Goal: Task Accomplishment & Management: Complete application form

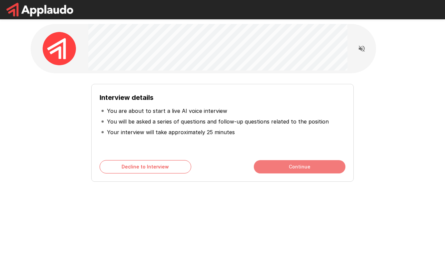
click at [301, 164] on button "Continue" at bounding box center [300, 166] width 92 height 13
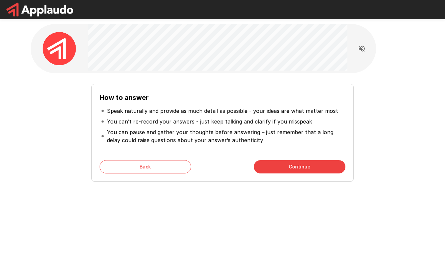
click at [300, 167] on button "Continue" at bounding box center [300, 166] width 92 height 13
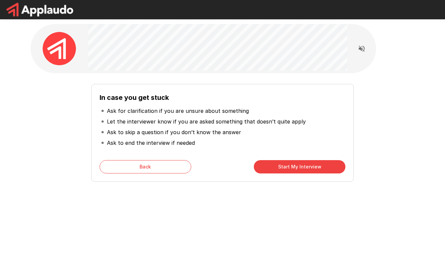
click at [300, 167] on button "Start My Interview" at bounding box center [300, 166] width 92 height 13
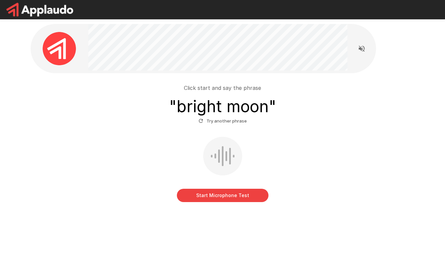
click at [222, 194] on button "Start Microphone Test" at bounding box center [223, 195] width 92 height 13
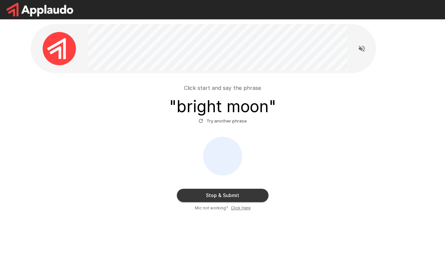
click at [227, 193] on button "Stop & Submit" at bounding box center [223, 195] width 92 height 13
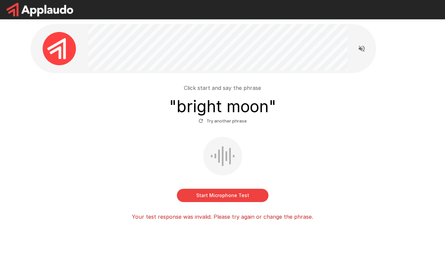
click at [222, 196] on button "Start Microphone Test" at bounding box center [223, 195] width 92 height 13
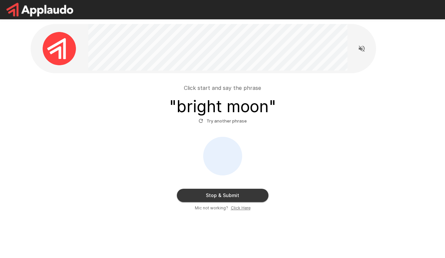
click at [226, 194] on button "Stop & Submit" at bounding box center [223, 195] width 92 height 13
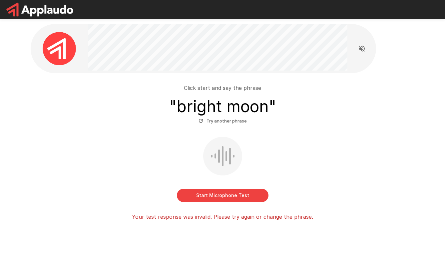
click at [225, 121] on button "Try another phrase" at bounding box center [223, 121] width 52 height 10
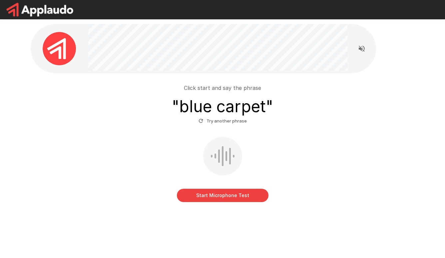
click at [223, 195] on button "Start Microphone Test" at bounding box center [223, 195] width 92 height 13
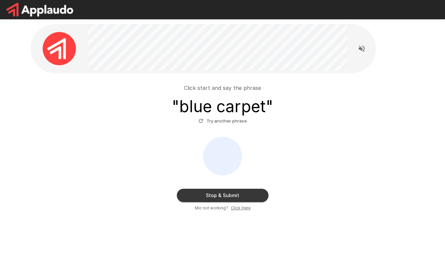
click at [229, 193] on button "Stop & Submit" at bounding box center [223, 195] width 92 height 13
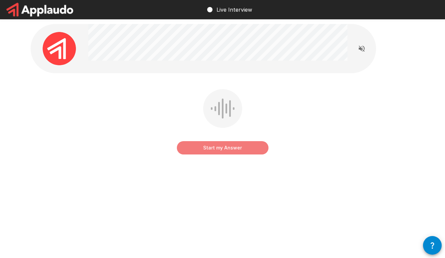
click at [224, 148] on button "Start my Answer" at bounding box center [223, 147] width 92 height 13
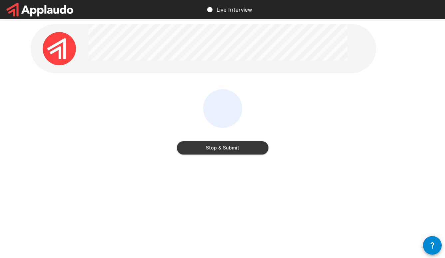
click at [222, 151] on button "Stop & Submit" at bounding box center [223, 147] width 92 height 13
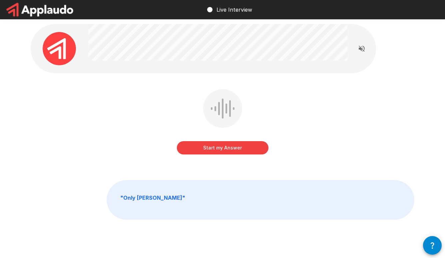
click at [224, 147] on button "Start my Answer" at bounding box center [223, 147] width 92 height 13
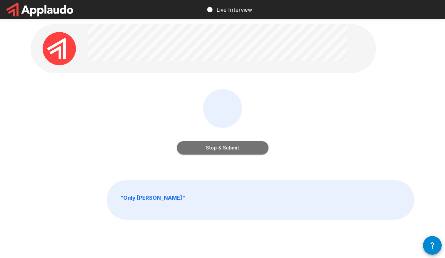
click at [220, 146] on button "Stop & Submit" at bounding box center [223, 147] width 92 height 13
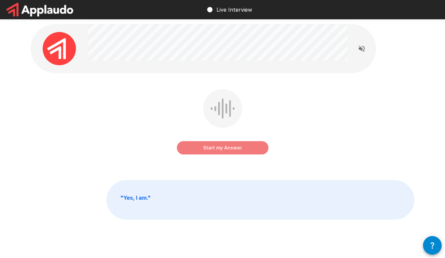
click at [222, 146] on button "Start my Answer" at bounding box center [223, 147] width 92 height 13
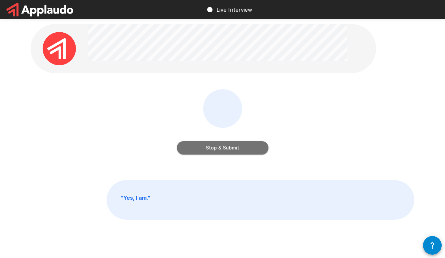
click at [223, 146] on button "Stop & Submit" at bounding box center [223, 147] width 92 height 13
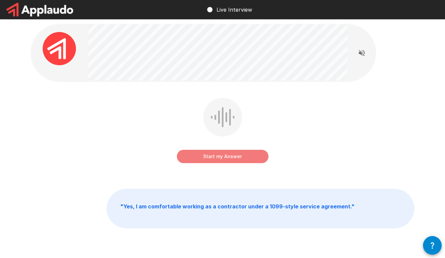
click at [224, 156] on button "Start my Answer" at bounding box center [223, 156] width 92 height 13
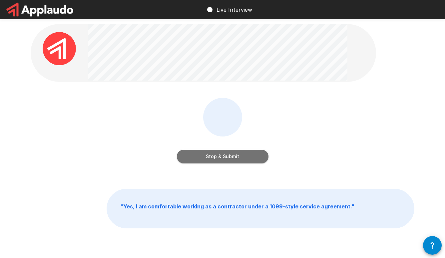
click at [222, 156] on button "Stop & Submit" at bounding box center [223, 156] width 92 height 13
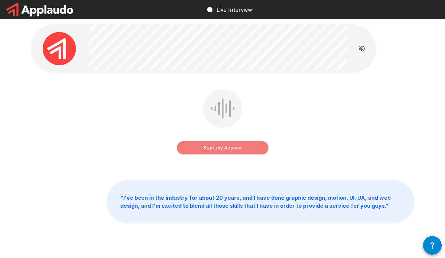
click at [225, 147] on button "Start my Answer" at bounding box center [223, 147] width 92 height 13
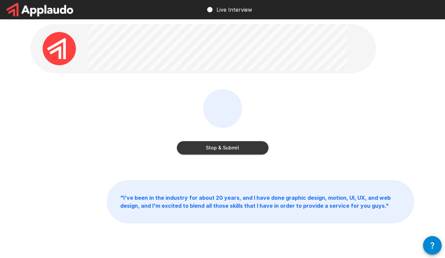
click at [223, 149] on button "Stop & Submit" at bounding box center [223, 147] width 92 height 13
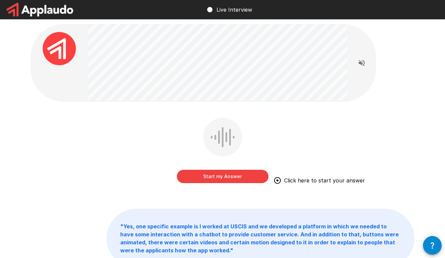
click at [222, 176] on button "Start my Answer" at bounding box center [223, 176] width 92 height 13
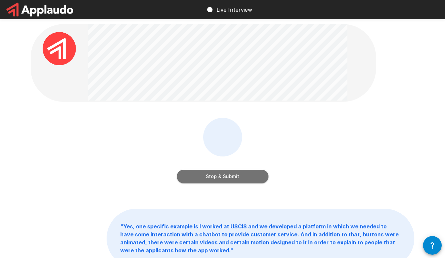
click at [222, 176] on button "Stop & Submit" at bounding box center [223, 176] width 92 height 13
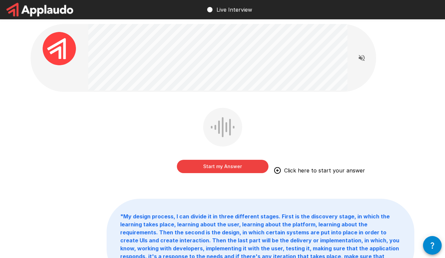
click at [225, 165] on button "Start my Answer" at bounding box center [223, 166] width 92 height 13
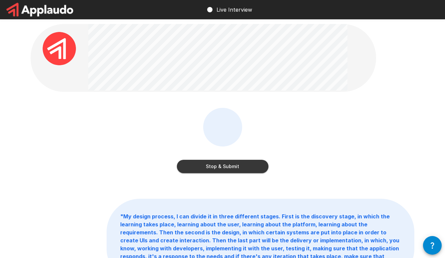
click at [228, 166] on button "Stop & Submit" at bounding box center [223, 166] width 92 height 13
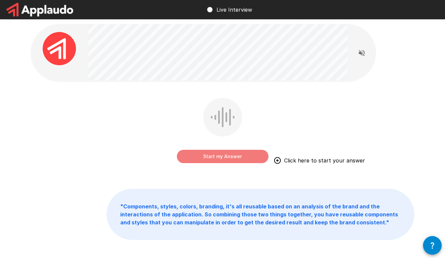
click at [222, 155] on button "Start my Answer" at bounding box center [223, 156] width 92 height 13
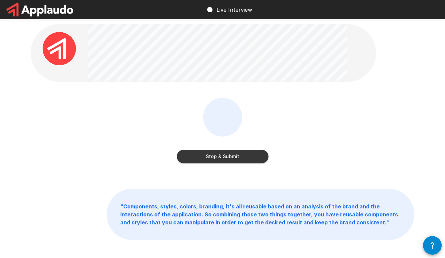
click at [222, 155] on button "Stop & Submit" at bounding box center [223, 156] width 92 height 13
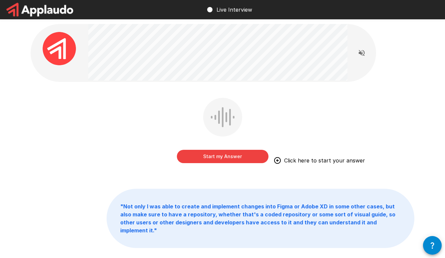
click at [224, 156] on button "Start my Answer" at bounding box center [223, 156] width 92 height 13
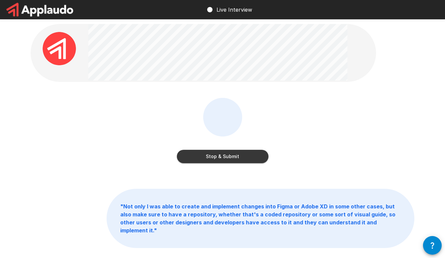
click at [224, 156] on button "Stop & Submit" at bounding box center [223, 156] width 92 height 13
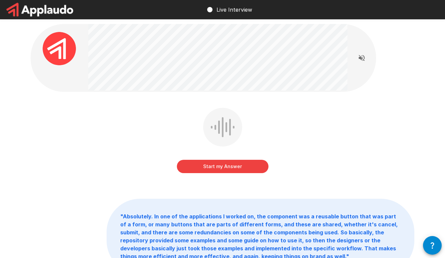
click at [223, 165] on button "Start my Answer" at bounding box center [223, 166] width 92 height 13
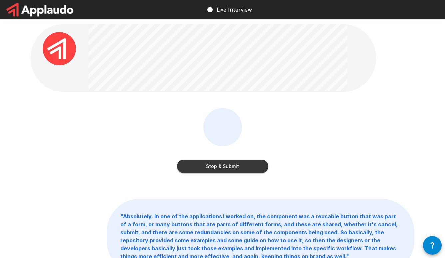
click at [223, 165] on button "Stop & Submit" at bounding box center [223, 166] width 92 height 13
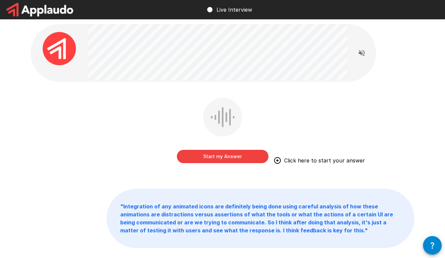
click at [224, 155] on button "Start my Answer" at bounding box center [223, 156] width 92 height 13
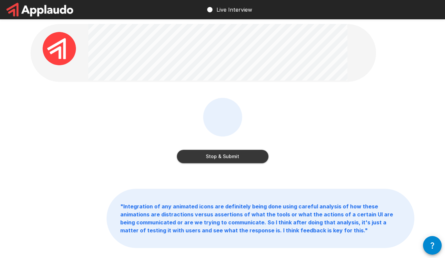
click at [224, 155] on button "Stop & Submit" at bounding box center [223, 156] width 92 height 13
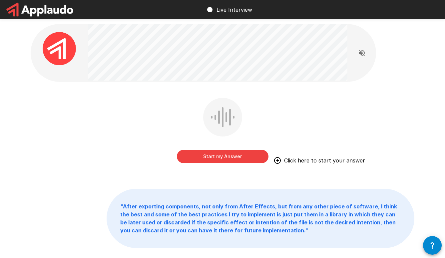
click at [222, 157] on button "Start my Answer" at bounding box center [223, 156] width 92 height 13
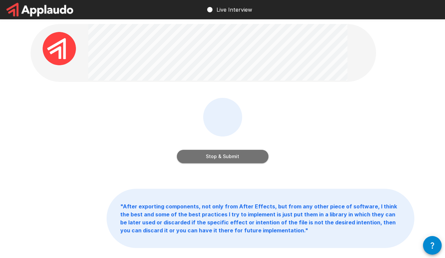
click at [222, 154] on button "Stop & Submit" at bounding box center [223, 156] width 92 height 13
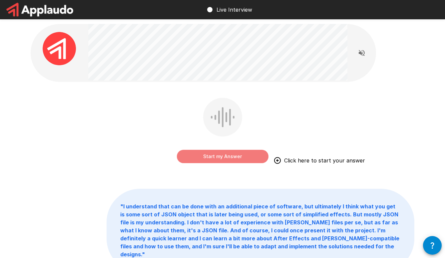
click at [223, 156] on button "Start my Answer" at bounding box center [223, 156] width 92 height 13
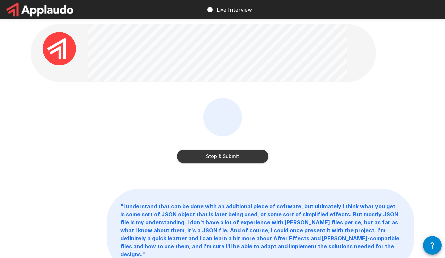
click at [223, 156] on button "Stop & Submit" at bounding box center [223, 156] width 92 height 13
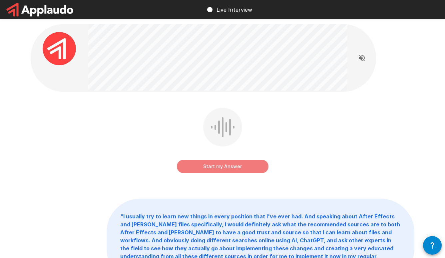
click at [222, 165] on button "Start my Answer" at bounding box center [223, 166] width 92 height 13
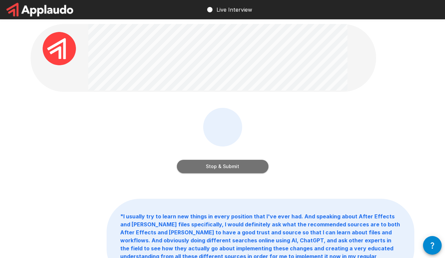
click at [222, 165] on button "Stop & Submit" at bounding box center [223, 166] width 92 height 13
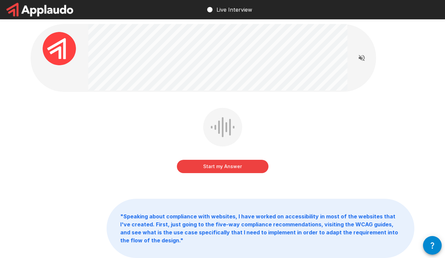
click at [222, 166] on button "Start my Answer" at bounding box center [223, 166] width 92 height 13
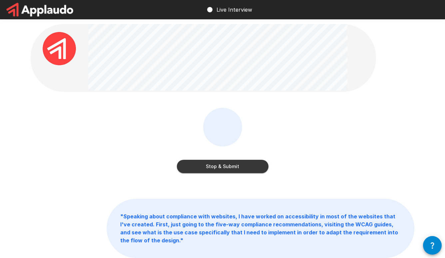
click at [222, 166] on button "Stop & Submit" at bounding box center [223, 166] width 92 height 13
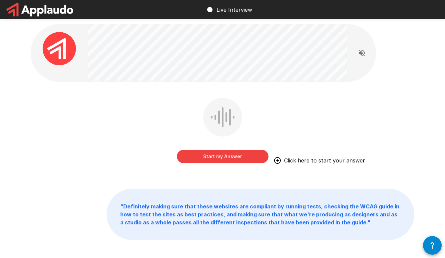
click at [222, 156] on button "Start my Answer" at bounding box center [223, 156] width 92 height 13
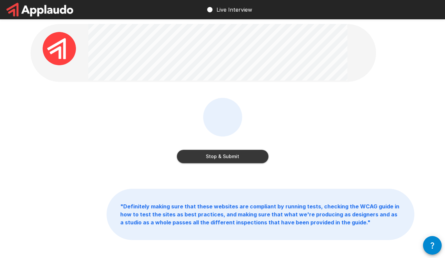
click at [223, 156] on button "Stop & Submit" at bounding box center [223, 156] width 92 height 13
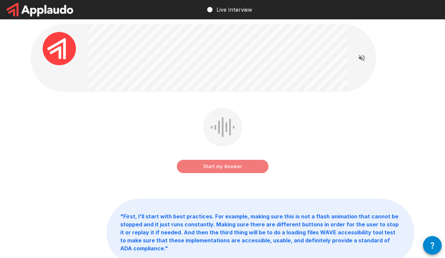
click at [223, 165] on button "Start my Answer" at bounding box center [223, 166] width 92 height 13
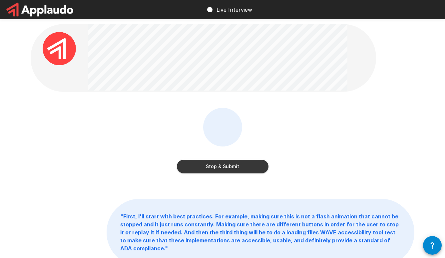
click at [223, 165] on button "Stop & Submit" at bounding box center [223, 166] width 92 height 13
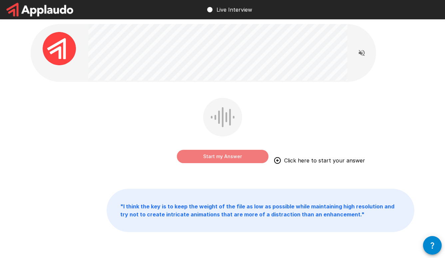
click at [219, 155] on button "Start my Answer" at bounding box center [223, 156] width 92 height 13
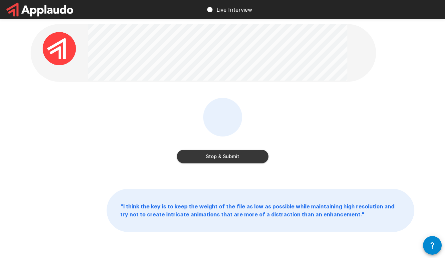
click at [223, 156] on button "Stop & Submit" at bounding box center [223, 156] width 92 height 13
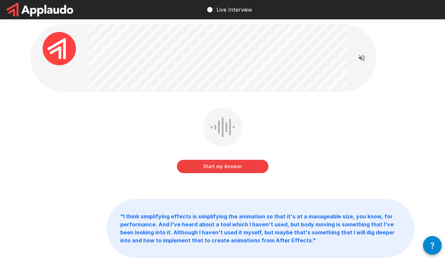
click at [224, 165] on button "Start my Answer" at bounding box center [223, 166] width 92 height 13
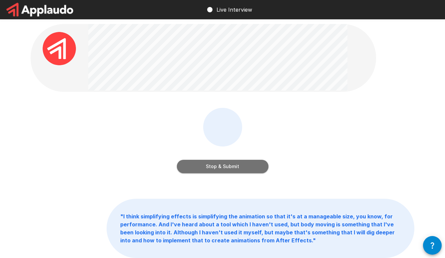
click at [224, 165] on button "Stop & Submit" at bounding box center [223, 166] width 92 height 13
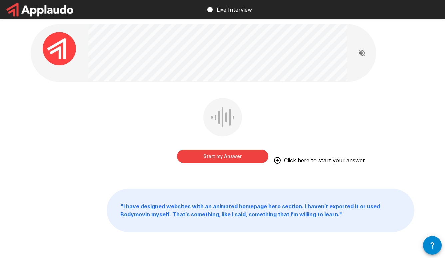
click at [223, 155] on button "Start my Answer" at bounding box center [223, 156] width 92 height 13
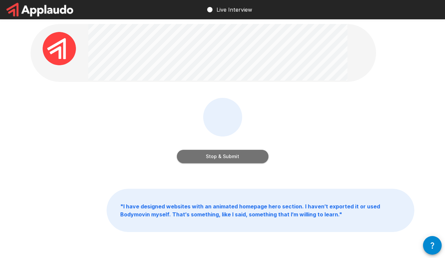
click at [223, 155] on button "Stop & Submit" at bounding box center [223, 156] width 92 height 13
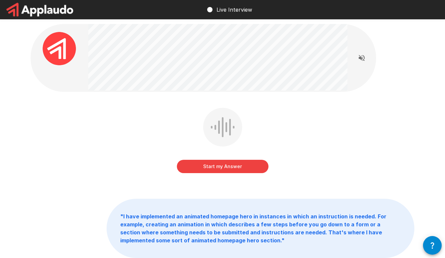
click at [221, 165] on button "Start my Answer" at bounding box center [223, 166] width 92 height 13
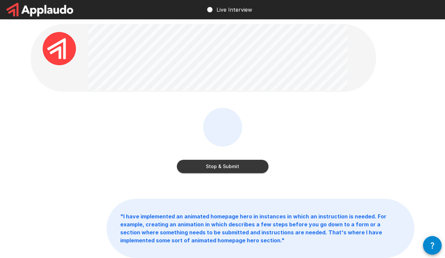
click at [221, 164] on button "Stop & Submit" at bounding box center [223, 166] width 92 height 13
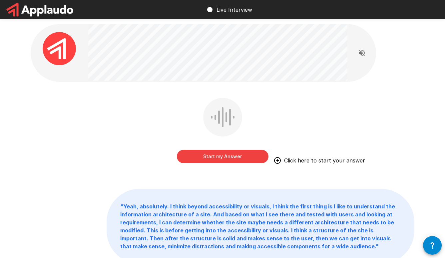
click at [225, 155] on button "Start my Answer" at bounding box center [223, 156] width 92 height 13
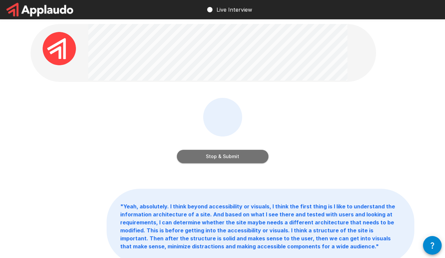
click at [225, 155] on button "Stop & Submit" at bounding box center [223, 156] width 92 height 13
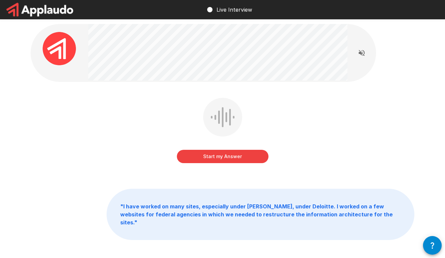
click at [222, 156] on button "Start my Answer" at bounding box center [223, 156] width 92 height 13
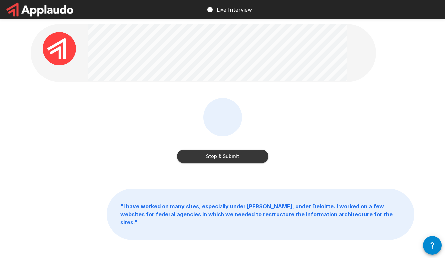
click at [222, 156] on button "Stop & Submit" at bounding box center [223, 156] width 92 height 13
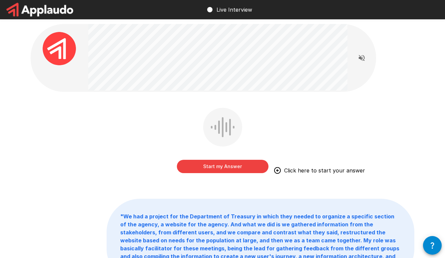
click at [221, 167] on button "Start my Answer" at bounding box center [223, 166] width 92 height 13
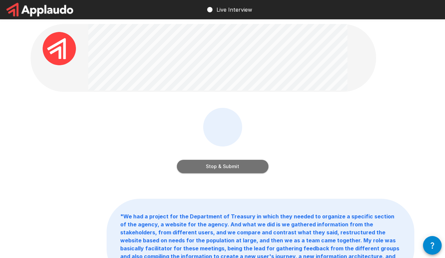
click at [223, 165] on button "Stop & Submit" at bounding box center [223, 166] width 92 height 13
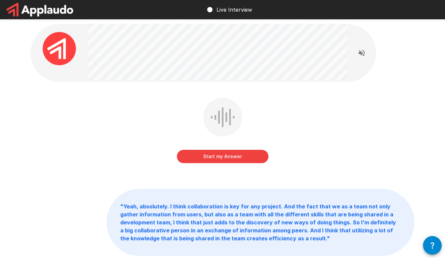
click at [220, 156] on button "Start my Answer" at bounding box center [223, 156] width 92 height 13
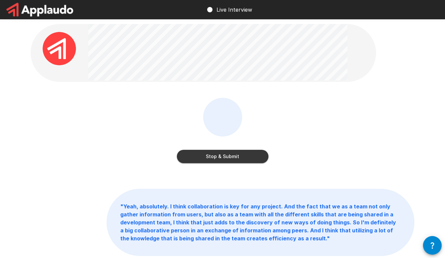
click at [220, 156] on button "Stop & Submit" at bounding box center [223, 156] width 92 height 13
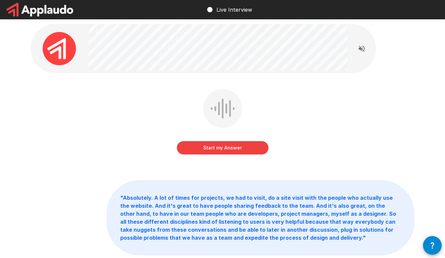
click at [225, 147] on button "Start my Answer" at bounding box center [223, 147] width 92 height 13
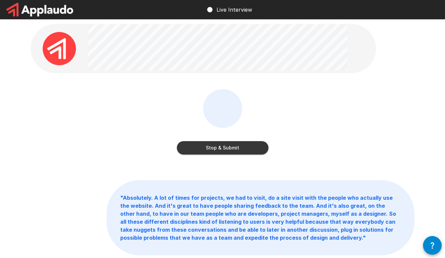
click at [225, 147] on button "Stop & Submit" at bounding box center [223, 147] width 92 height 13
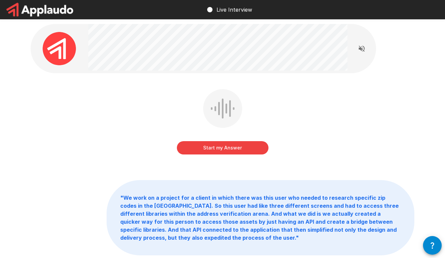
click at [226, 147] on button "Start my Answer" at bounding box center [223, 147] width 92 height 13
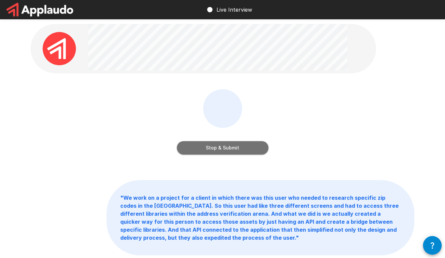
click at [226, 147] on button "Stop & Submit" at bounding box center [223, 147] width 92 height 13
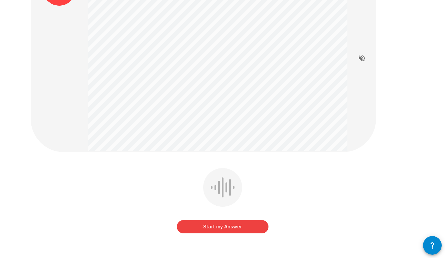
scroll to position [65, 0]
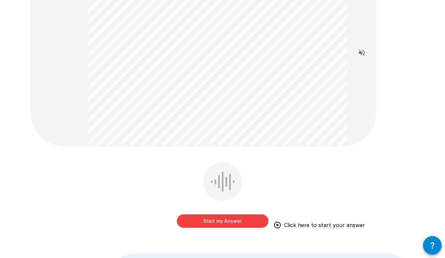
click at [224, 220] on button "Start my Answer" at bounding box center [223, 220] width 92 height 13
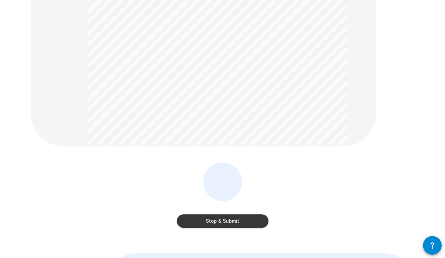
click at [219, 221] on button "Stop & Submit" at bounding box center [223, 220] width 92 height 13
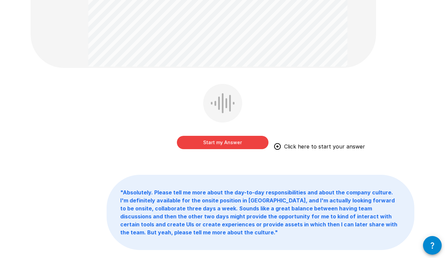
scroll to position [185, 0]
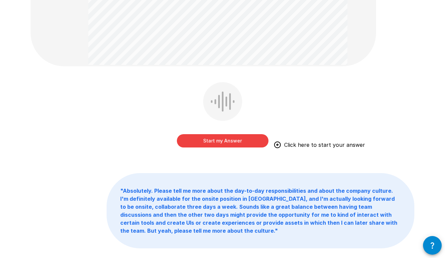
click at [224, 139] on button "Start my Answer" at bounding box center [223, 140] width 92 height 13
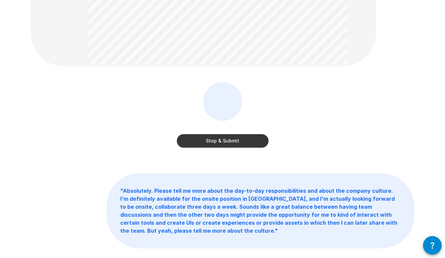
click at [212, 141] on button "Stop & Submit" at bounding box center [223, 140] width 92 height 13
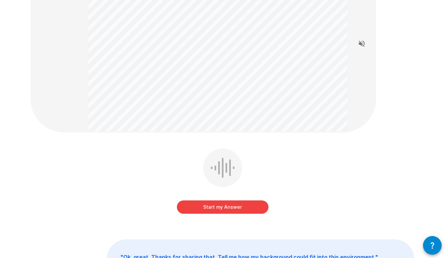
scroll to position [81, 0]
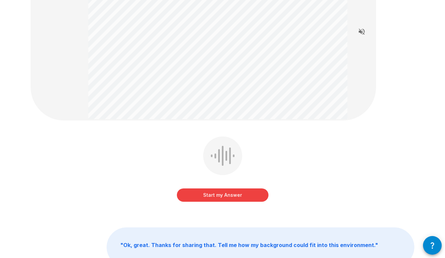
click at [226, 194] on button "Start my Answer" at bounding box center [223, 194] width 92 height 13
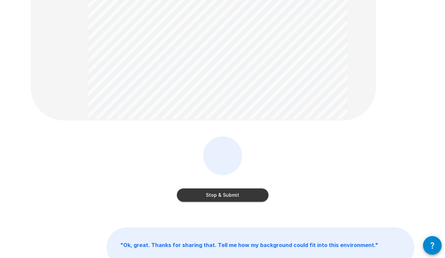
click at [224, 195] on button "Stop & Submit" at bounding box center [223, 194] width 92 height 13
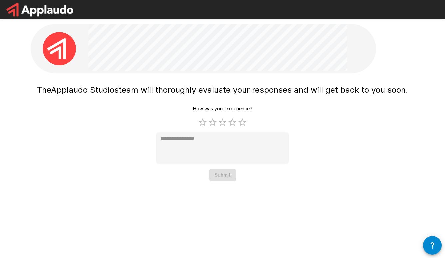
scroll to position [0, 0]
click at [243, 124] on label "5 Stars" at bounding box center [242, 122] width 10 height 10
type textarea "*"
click at [224, 174] on button "Submit" at bounding box center [222, 175] width 27 height 12
